Goal: Information Seeking & Learning: Learn about a topic

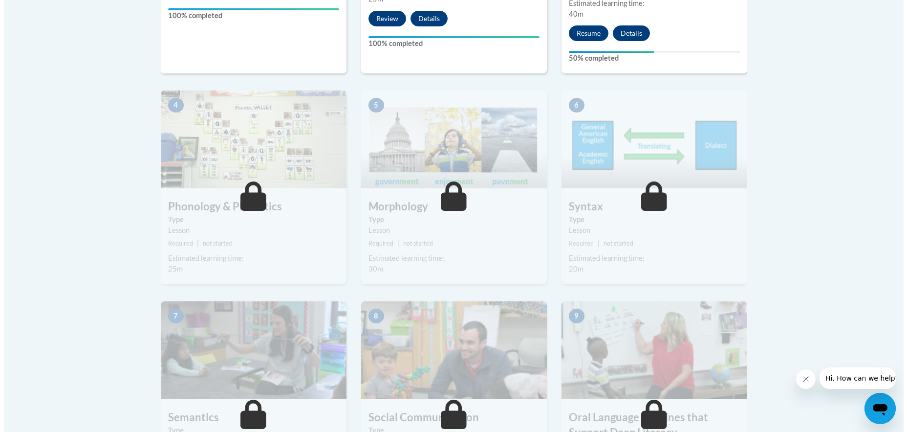
scroll to position [327, 0]
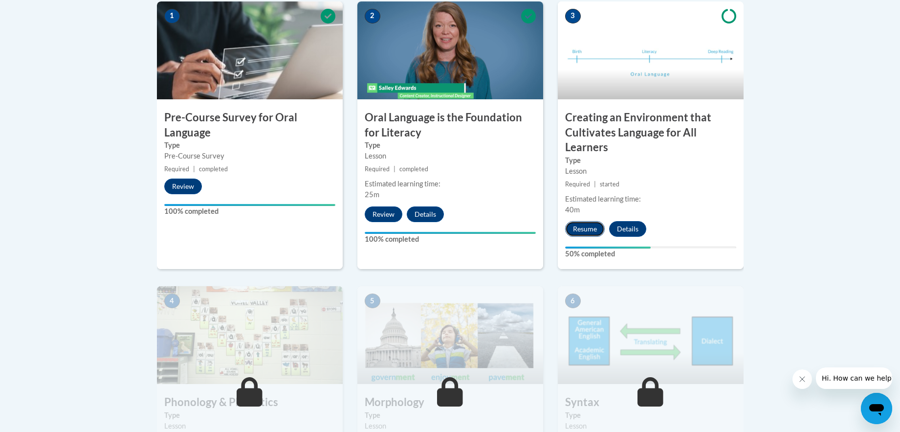
click at [580, 233] on button "Resume" at bounding box center [585, 229] width 40 height 16
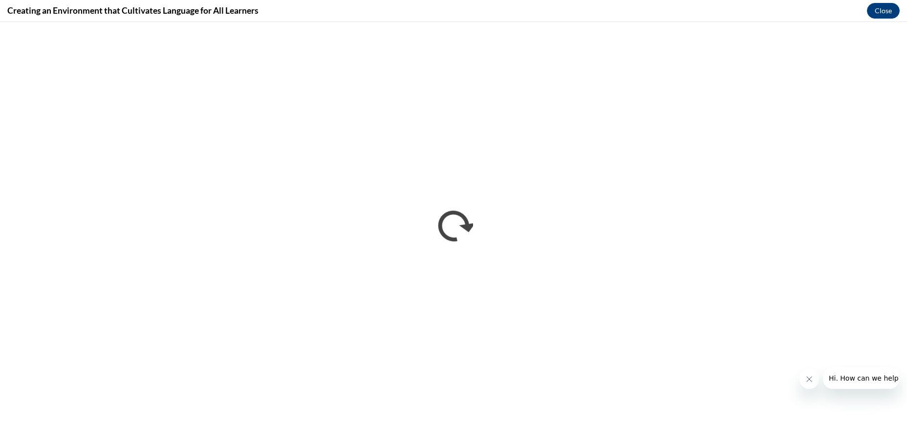
scroll to position [0, 0]
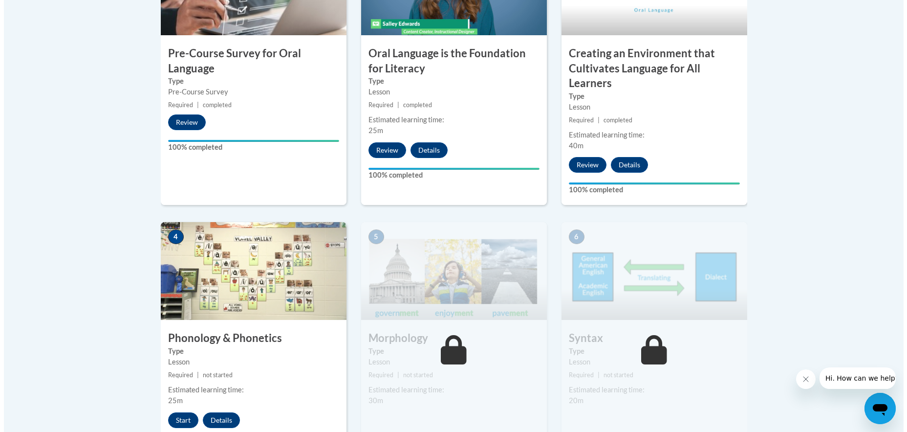
scroll to position [489, 0]
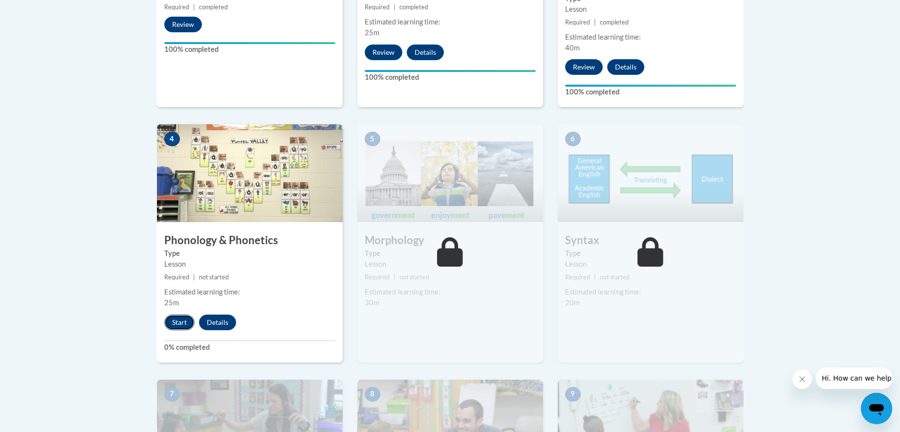
click at [176, 322] on button "Start" at bounding box center [179, 322] width 30 height 16
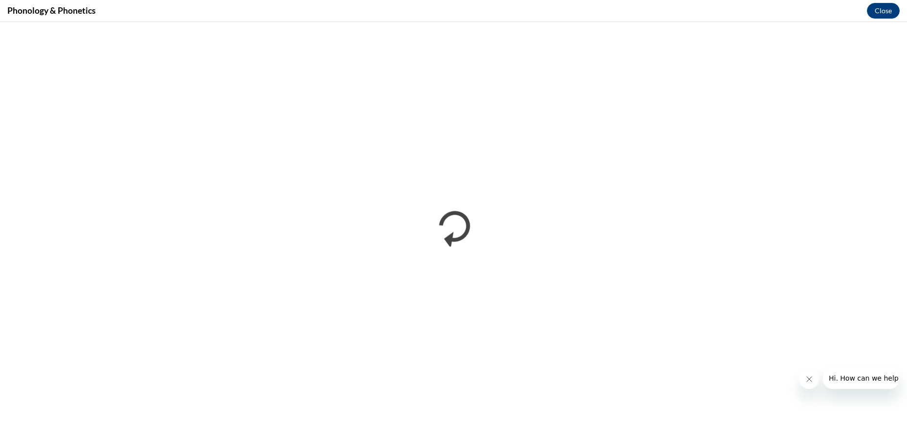
scroll to position [0, 0]
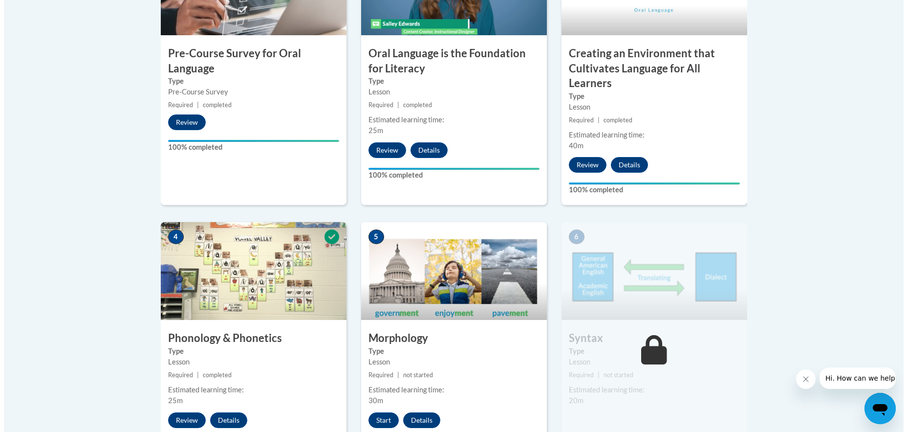
scroll to position [440, 0]
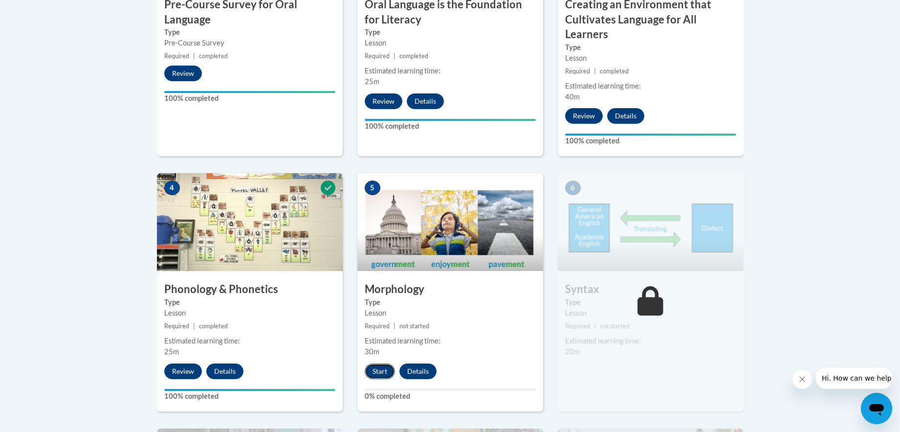
click at [382, 373] on button "Start" at bounding box center [380, 371] width 30 height 16
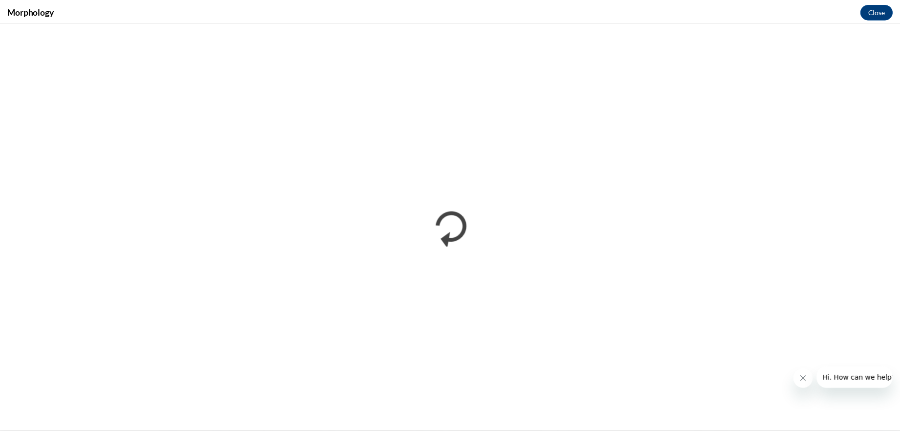
scroll to position [0, 0]
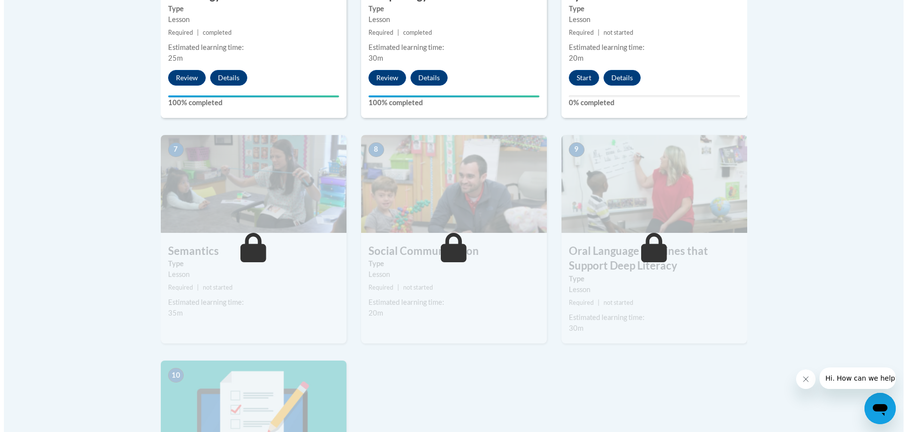
scroll to position [684, 0]
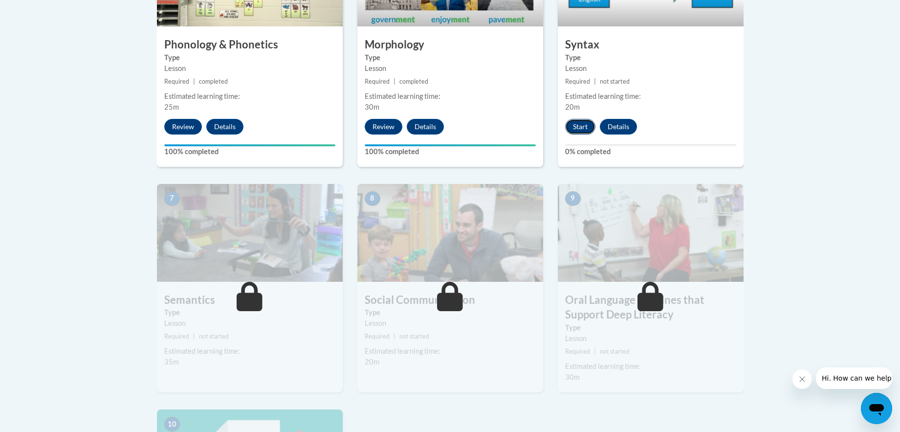
click at [587, 130] on button "Start" at bounding box center [580, 127] width 30 height 16
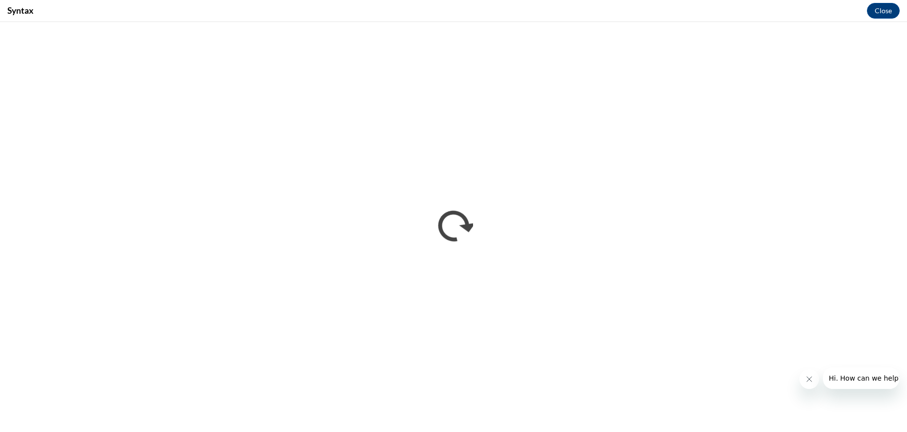
scroll to position [0, 0]
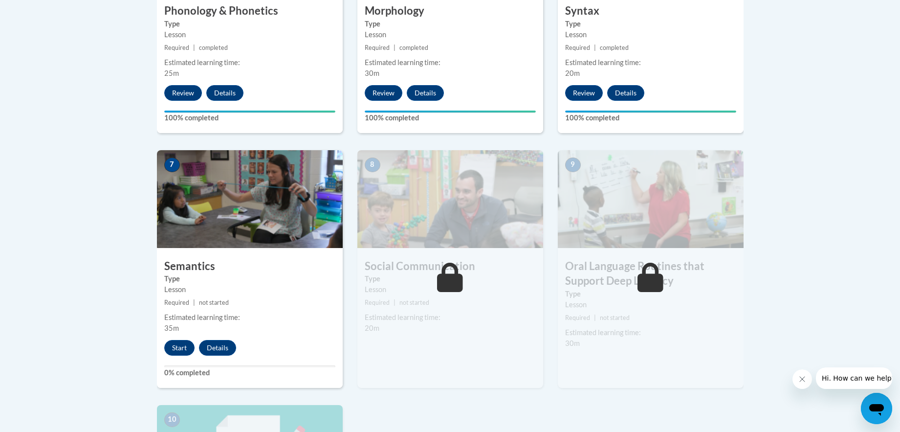
scroll to position [865, 0]
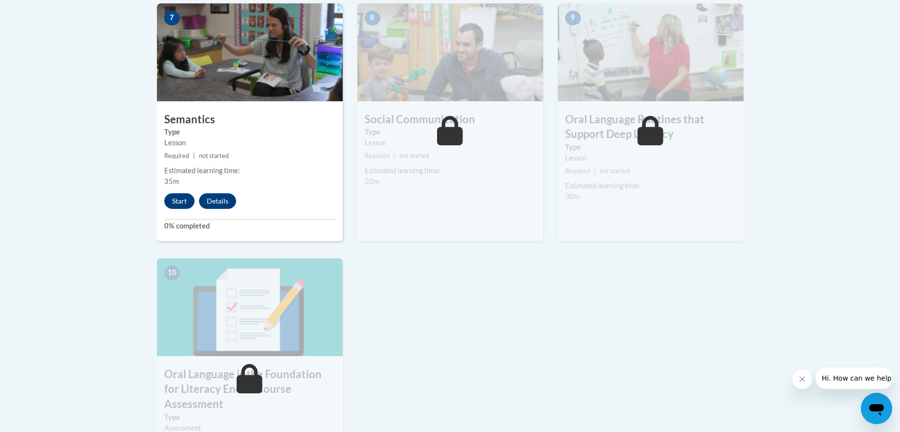
click at [400, 137] on label "Type" at bounding box center [450, 132] width 171 height 11
